Goal: Find contact information: Find contact information

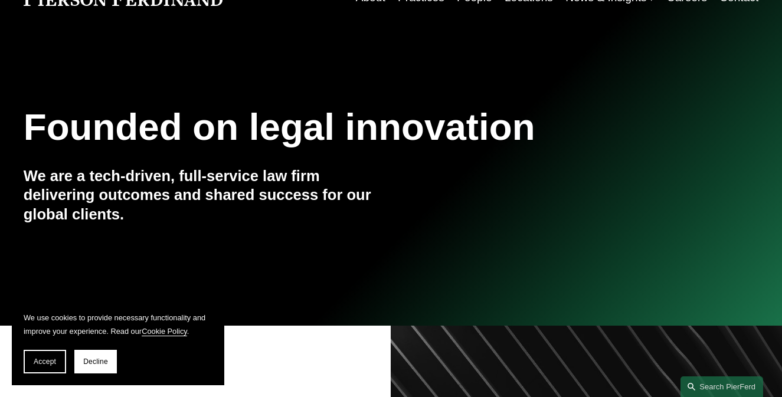
scroll to position [70, 0]
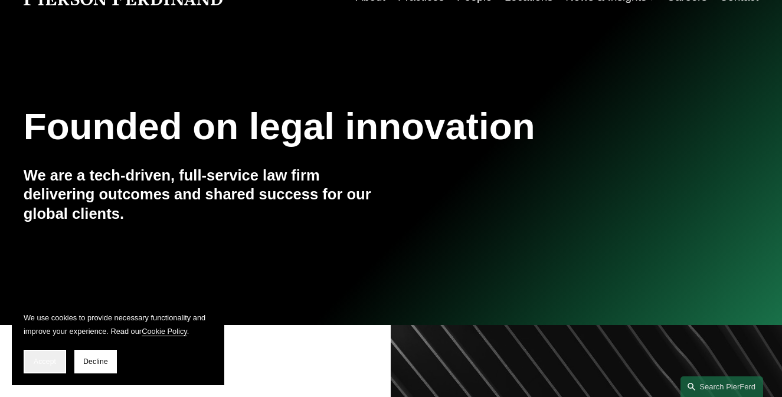
click at [45, 362] on span "Accept" at bounding box center [45, 362] width 22 height 8
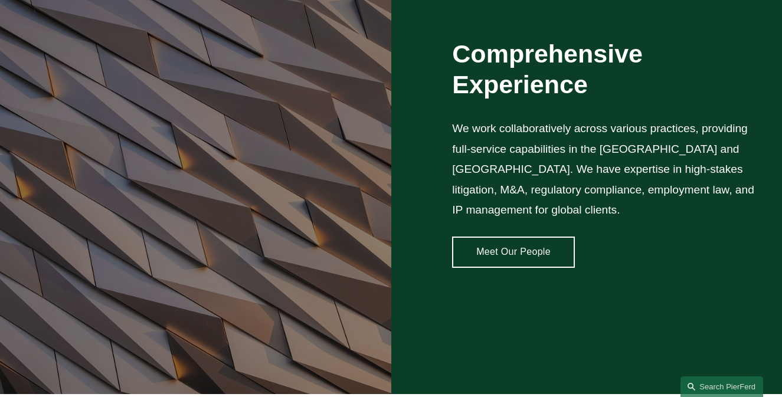
scroll to position [969, 0]
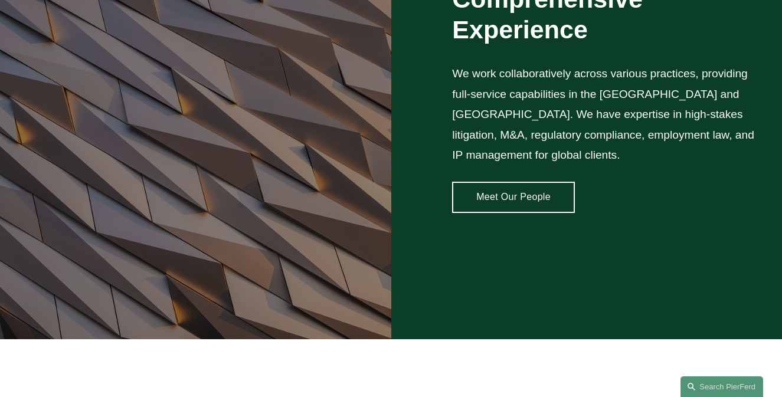
click at [504, 182] on link "Meet Our People" at bounding box center [513, 198] width 123 height 32
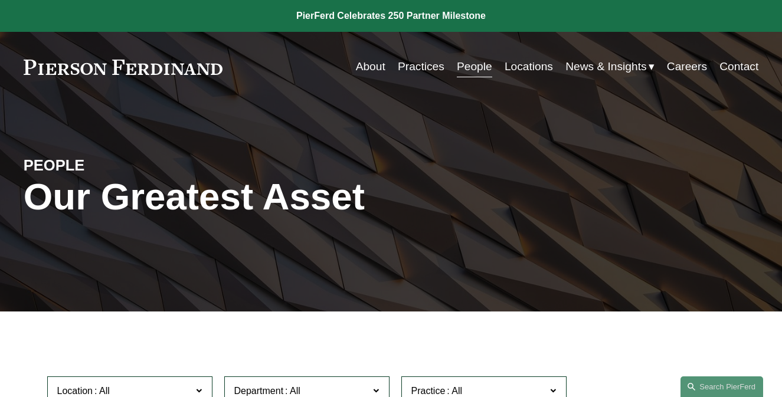
click at [734, 67] on link "Contact" at bounding box center [738, 66] width 39 height 22
